Goal: Navigation & Orientation: Find specific page/section

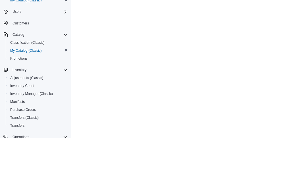
scroll to position [19, 0]
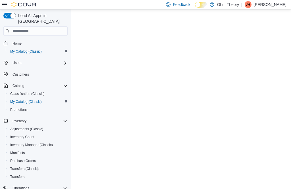
click at [20, 84] on span "Catalog" at bounding box center [19, 86] width 12 height 5
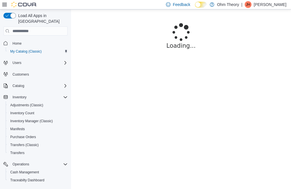
click at [254, 6] on p "[PERSON_NAME]" at bounding box center [270, 4] width 33 height 7
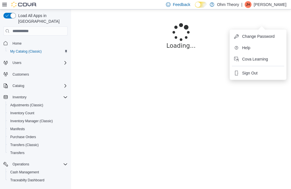
click at [257, 70] on span "Sign Out" at bounding box center [250, 73] width 15 height 6
